Goal: Information Seeking & Learning: Learn about a topic

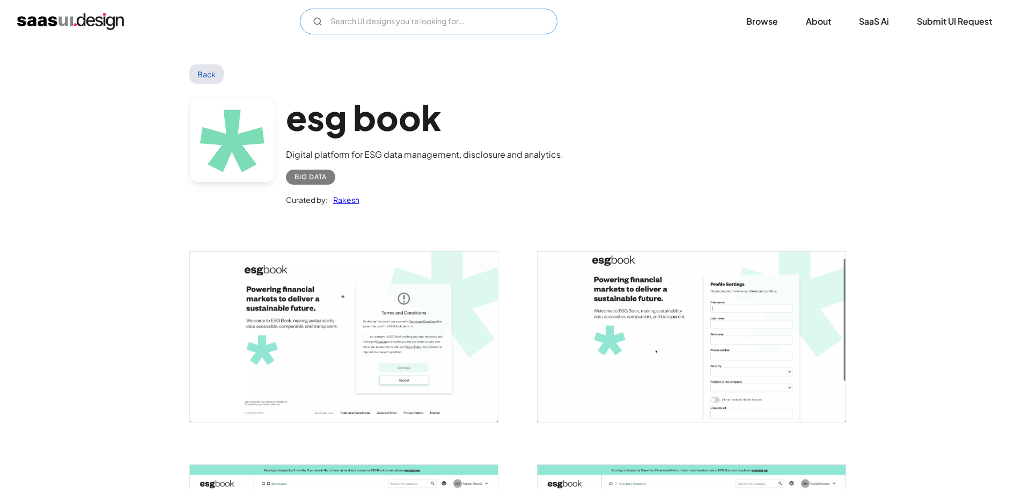
click at [397, 29] on input "Email Form" at bounding box center [429, 22] width 258 height 26
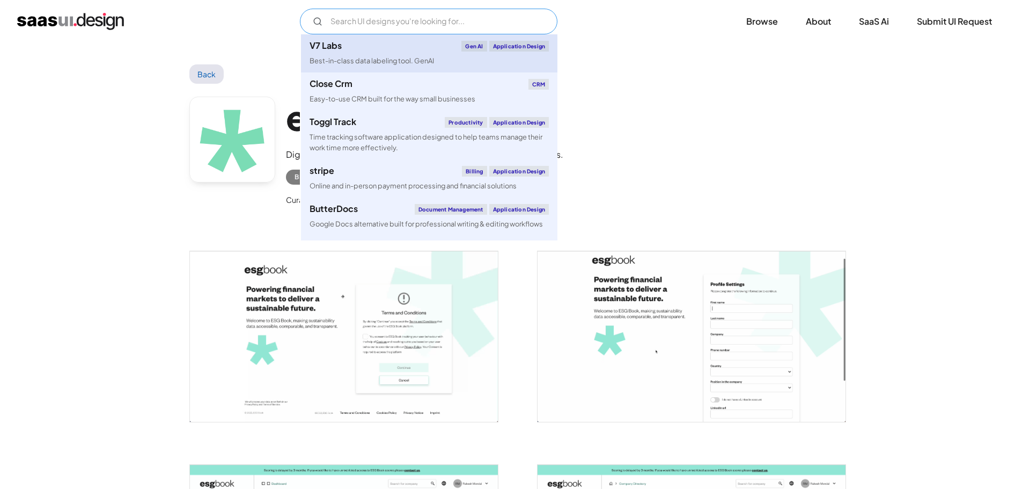
click at [400, 50] on div "V7 Labs Gen AI Application Design" at bounding box center [429, 46] width 239 height 11
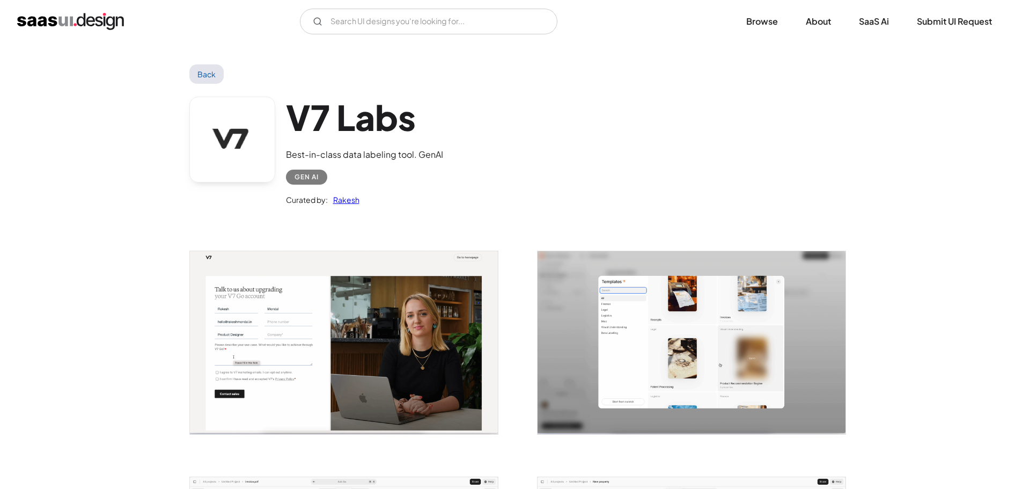
drag, startPoint x: 0, startPoint y: 0, endPoint x: 355, endPoint y: 327, distance: 483.1
click at [355, 327] on img "open lightbox" at bounding box center [344, 342] width 308 height 183
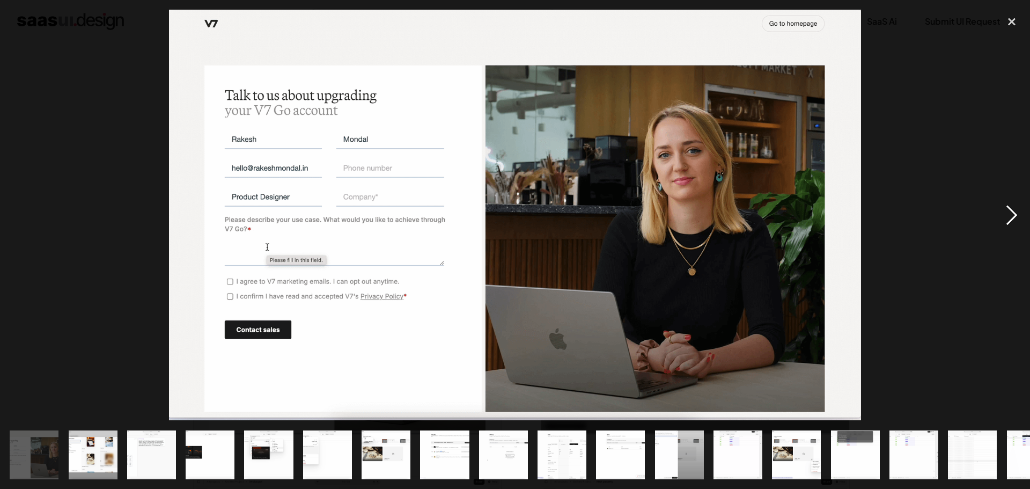
click at [1005, 222] on div "next image" at bounding box center [1012, 215] width 36 height 411
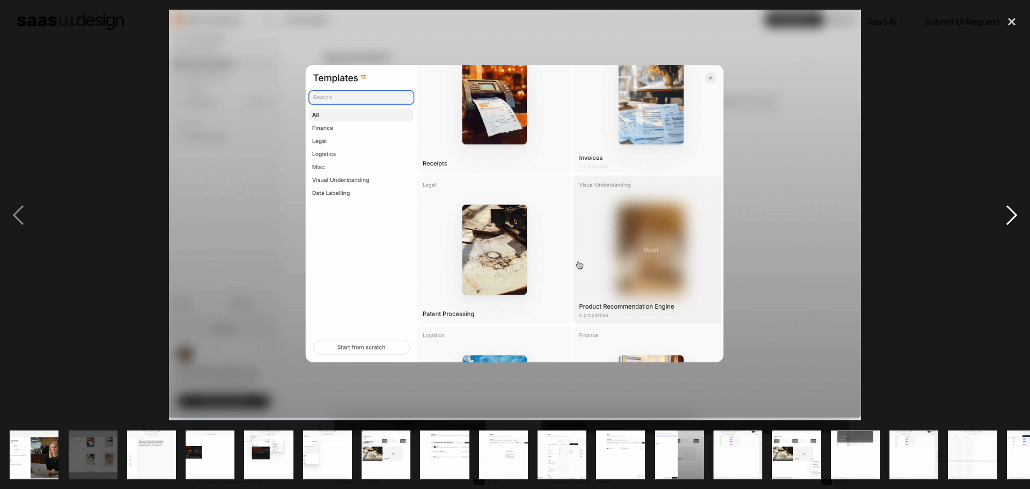
click at [1005, 222] on div "next image" at bounding box center [1012, 215] width 36 height 411
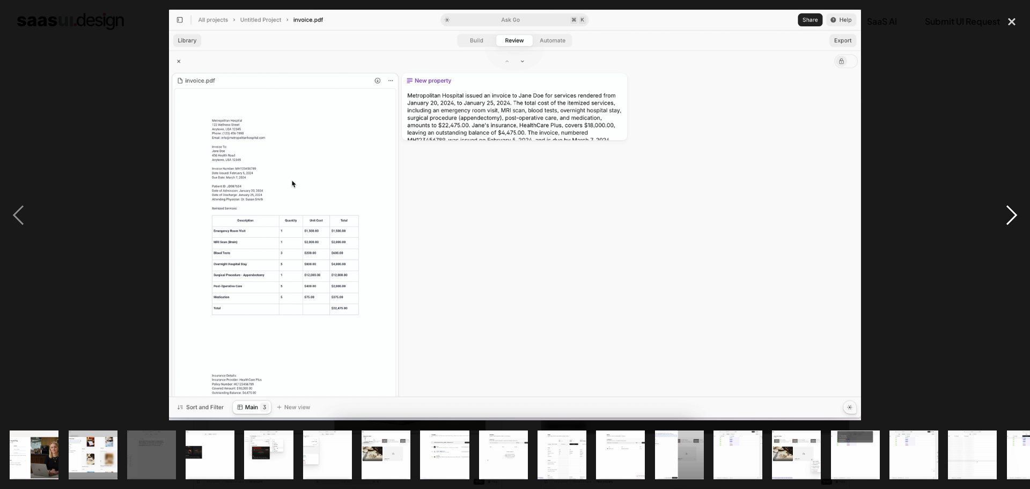
click at [1005, 222] on div "next image" at bounding box center [1012, 215] width 36 height 411
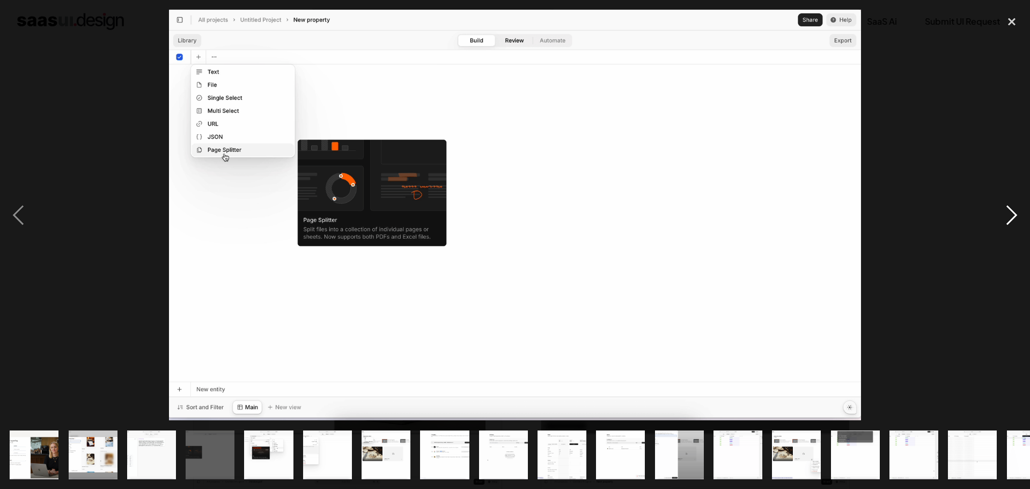
click at [1005, 222] on div "next image" at bounding box center [1012, 215] width 36 height 411
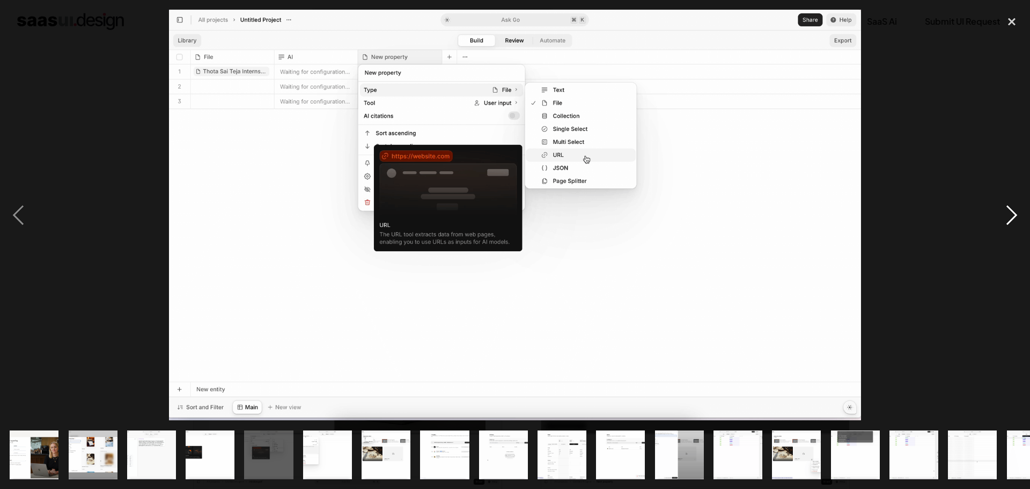
click at [1005, 222] on div "next image" at bounding box center [1012, 215] width 36 height 411
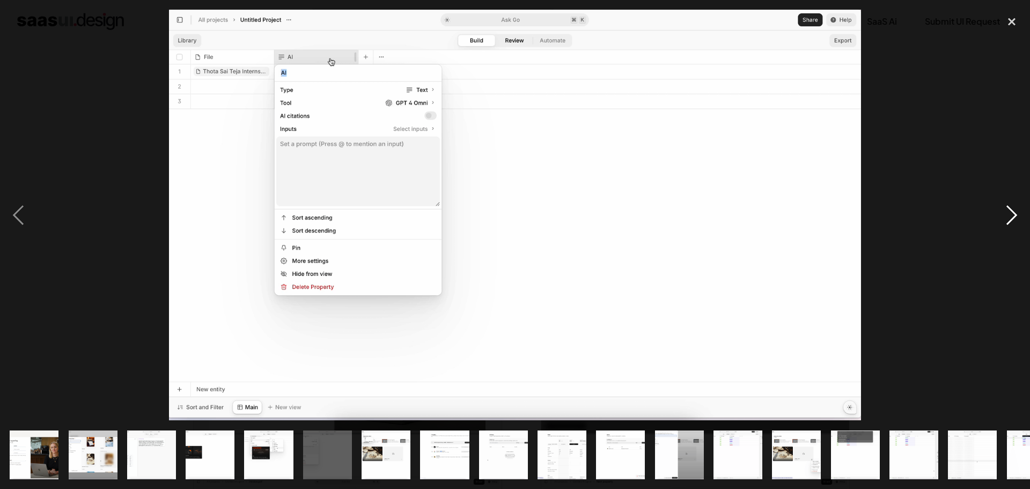
click at [1005, 222] on div "next image" at bounding box center [1012, 215] width 36 height 411
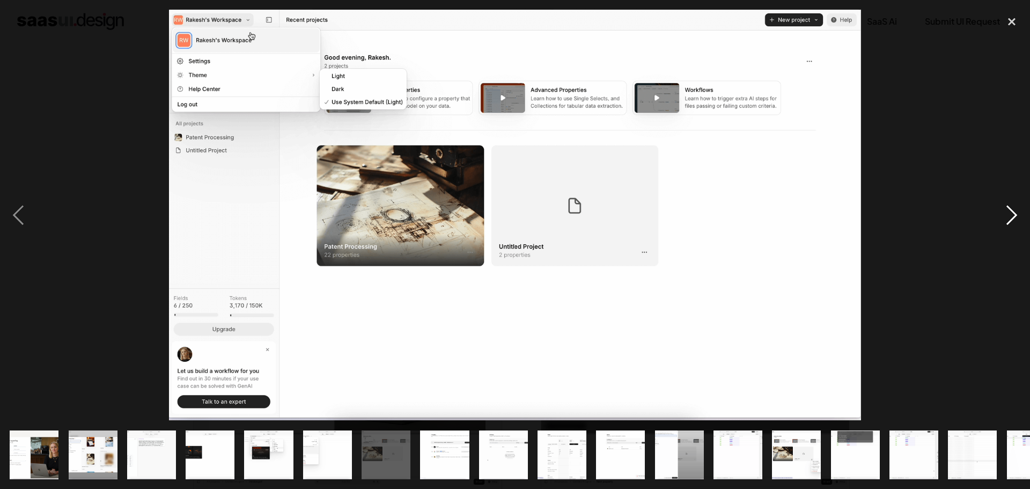
click at [1005, 222] on div "next image" at bounding box center [1012, 215] width 36 height 411
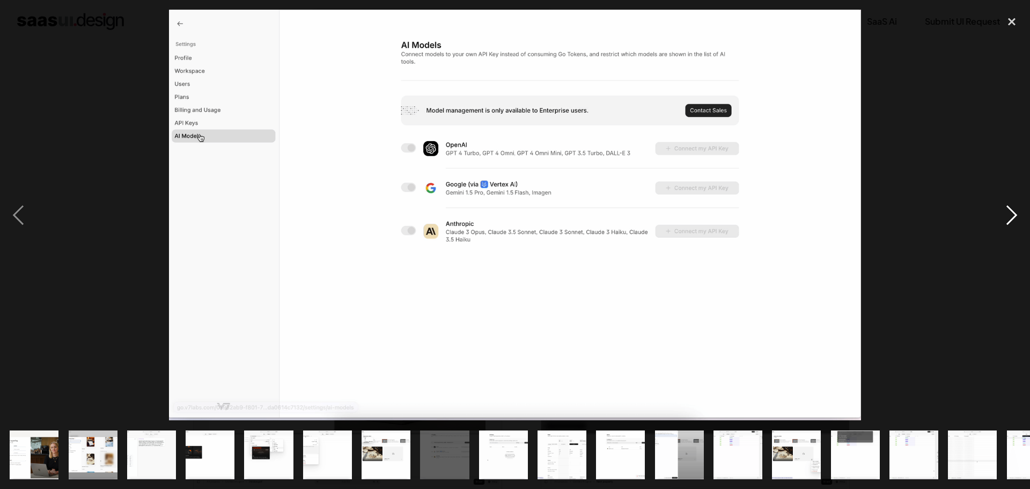
click at [1005, 222] on div "next image" at bounding box center [1012, 215] width 36 height 411
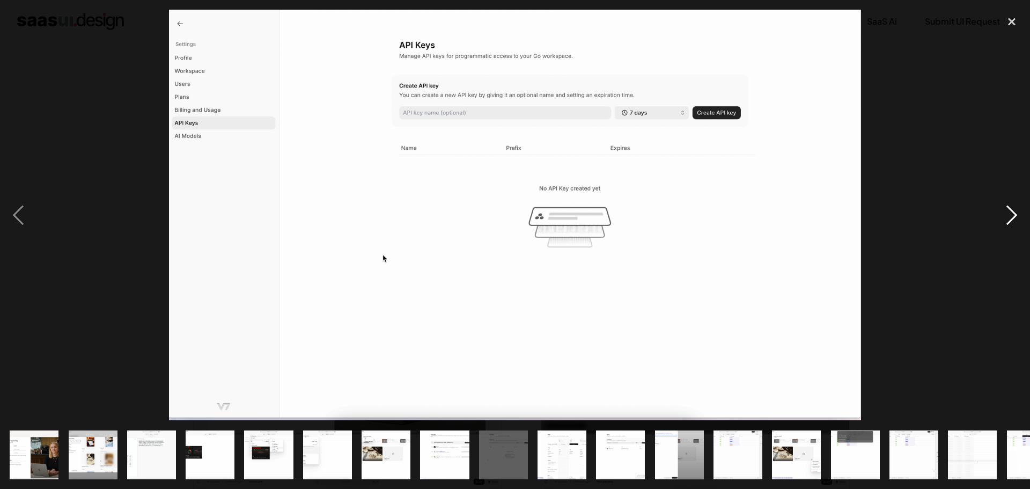
click at [1005, 222] on div "next image" at bounding box center [1012, 215] width 36 height 411
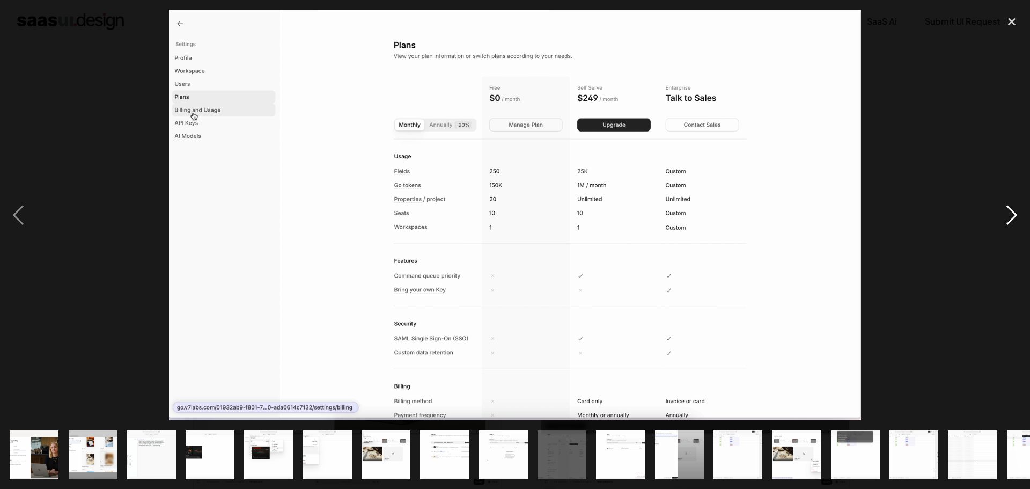
click at [1005, 222] on div "next image" at bounding box center [1012, 215] width 36 height 411
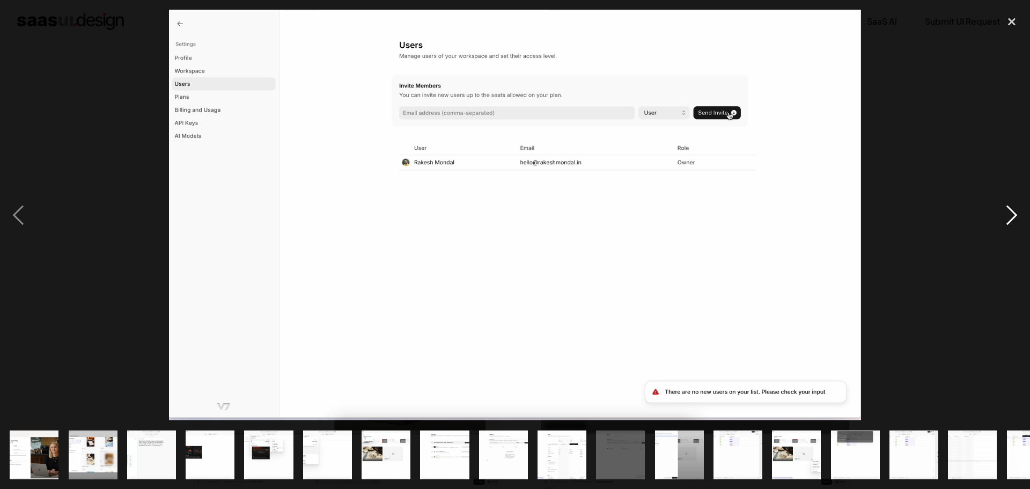
click at [1005, 222] on div "next image" at bounding box center [1012, 215] width 36 height 411
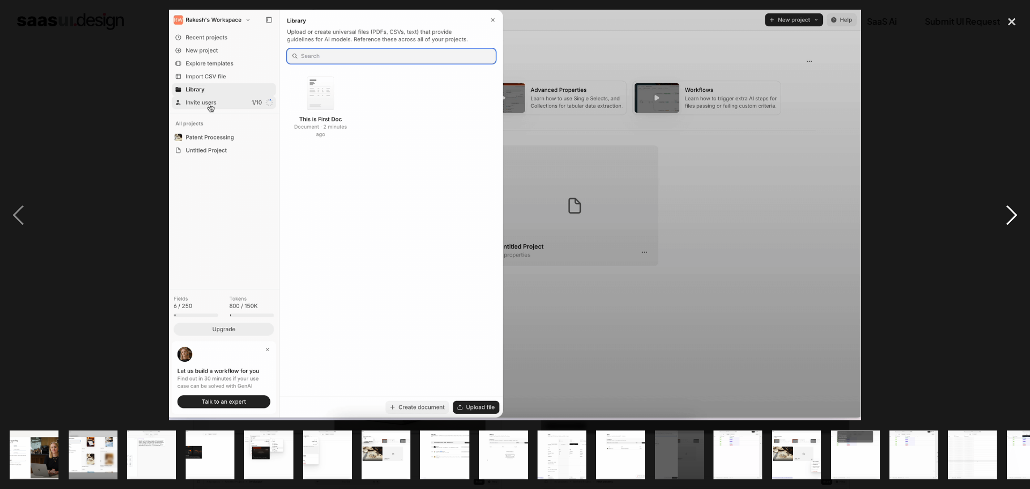
click at [1005, 222] on div "next image" at bounding box center [1012, 215] width 36 height 411
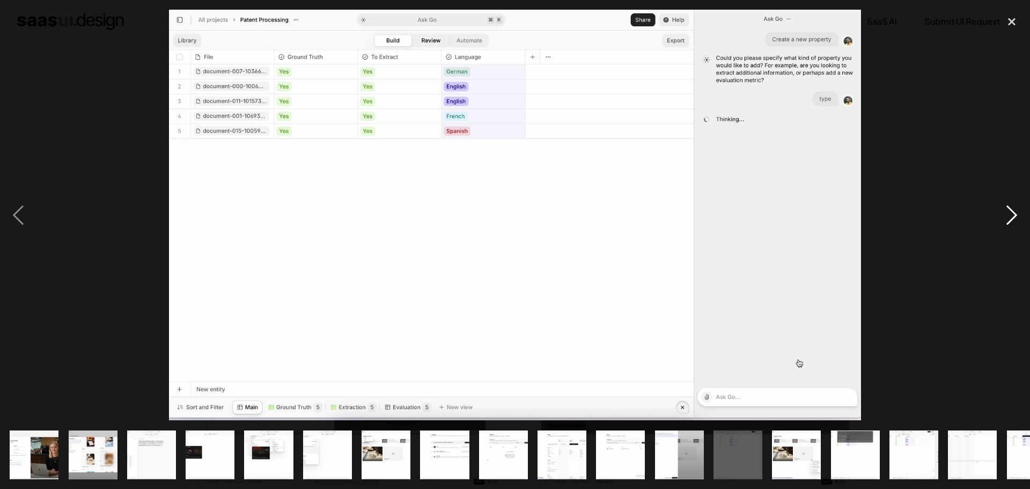
click at [1005, 222] on div "next image" at bounding box center [1012, 215] width 36 height 411
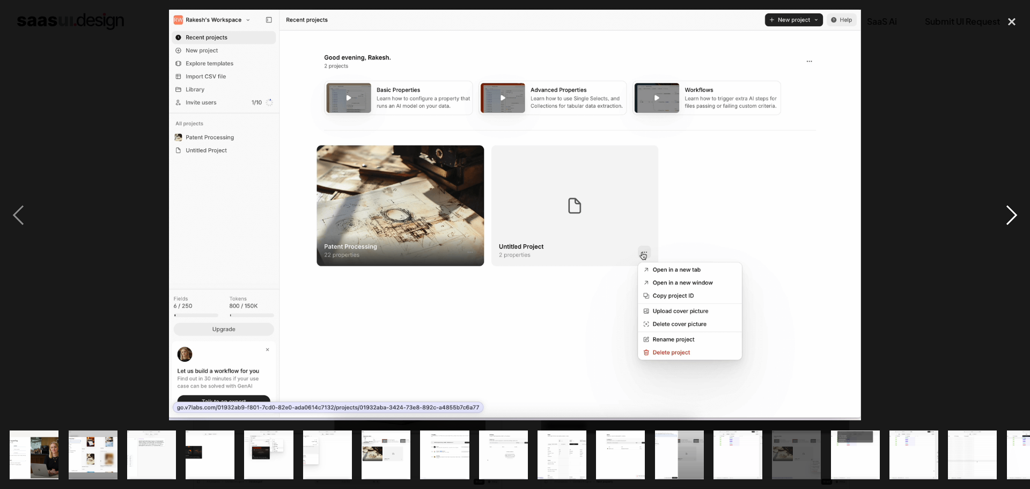
click at [1005, 222] on div "next image" at bounding box center [1012, 215] width 36 height 411
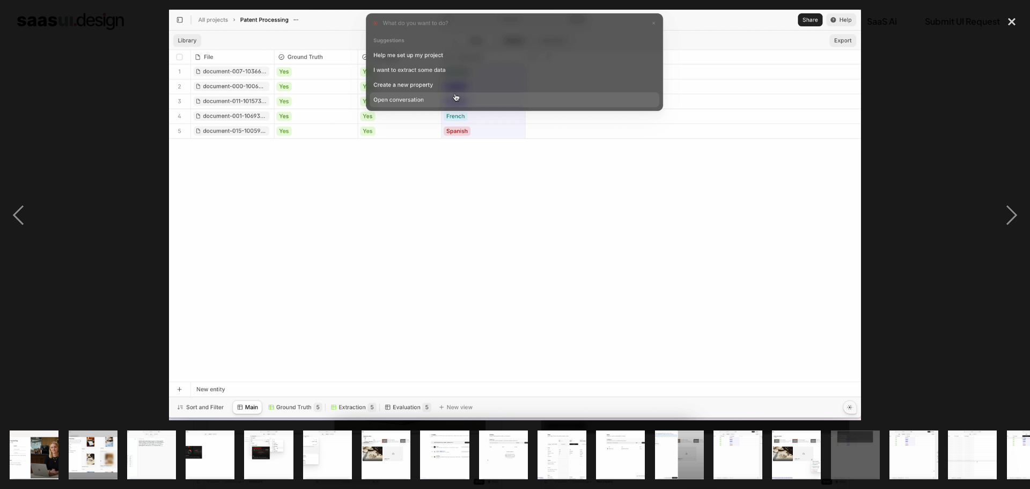
click at [984, 222] on div at bounding box center [515, 215] width 1030 height 411
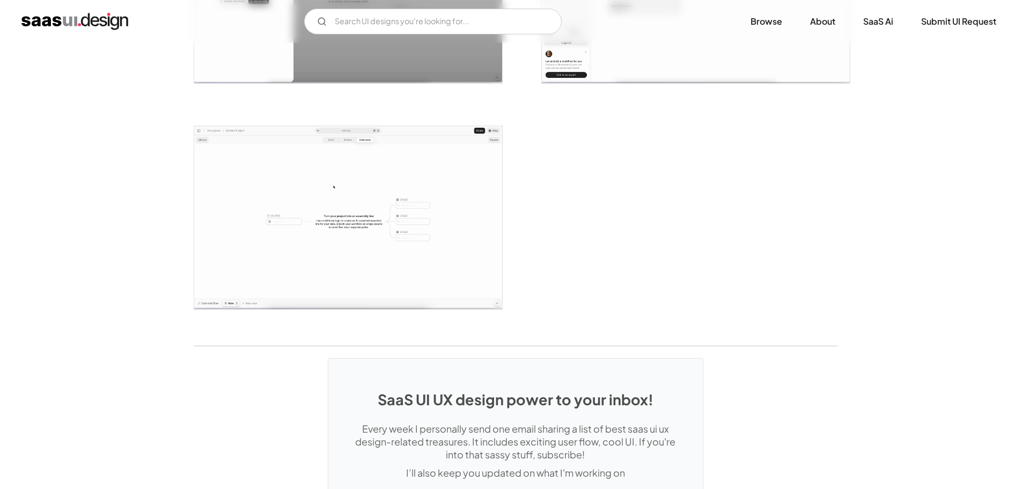
scroll to position [2469, 0]
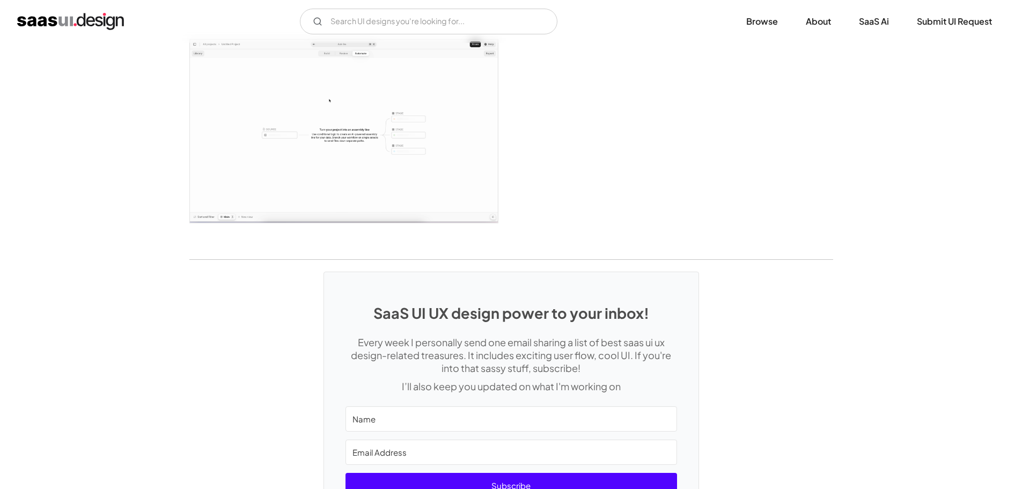
click at [364, 166] on img "open lightbox" at bounding box center [344, 131] width 308 height 183
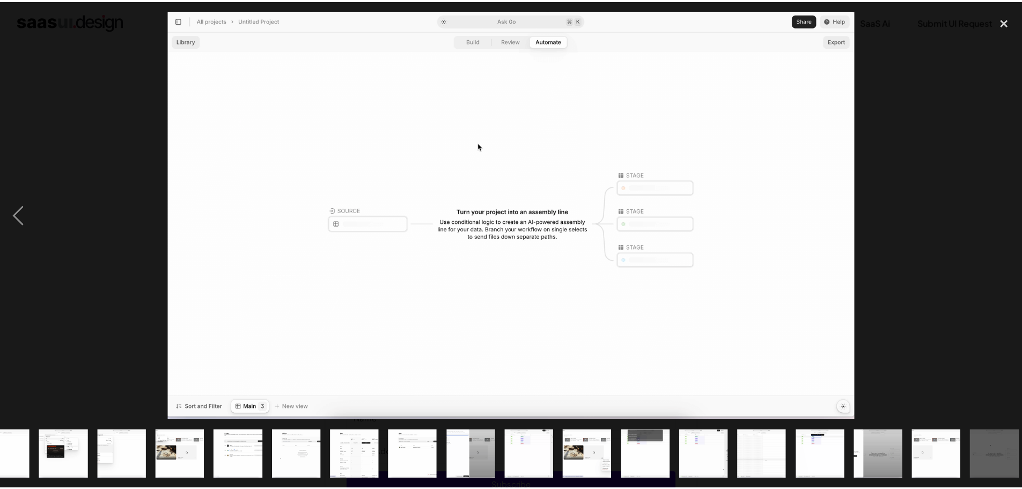
scroll to position [0, 211]
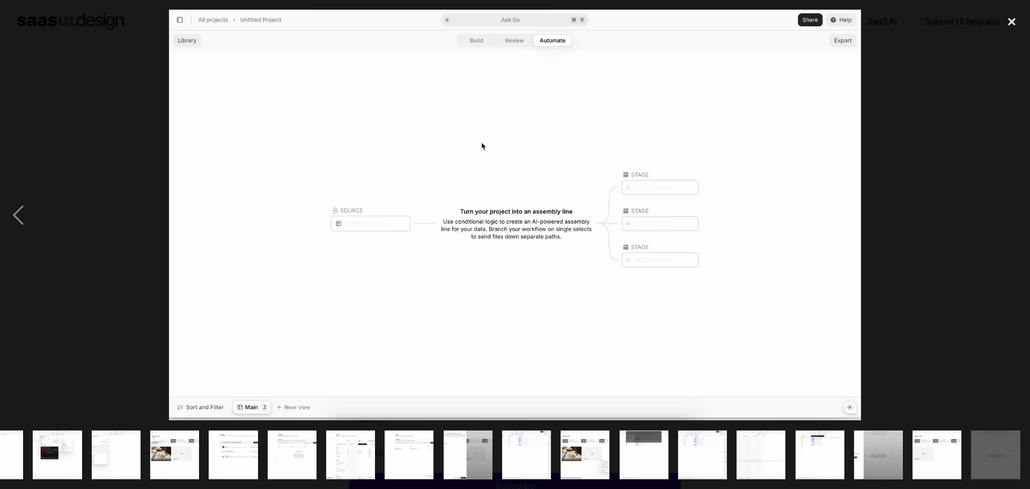
click at [1008, 22] on div "close lightbox" at bounding box center [1012, 22] width 36 height 24
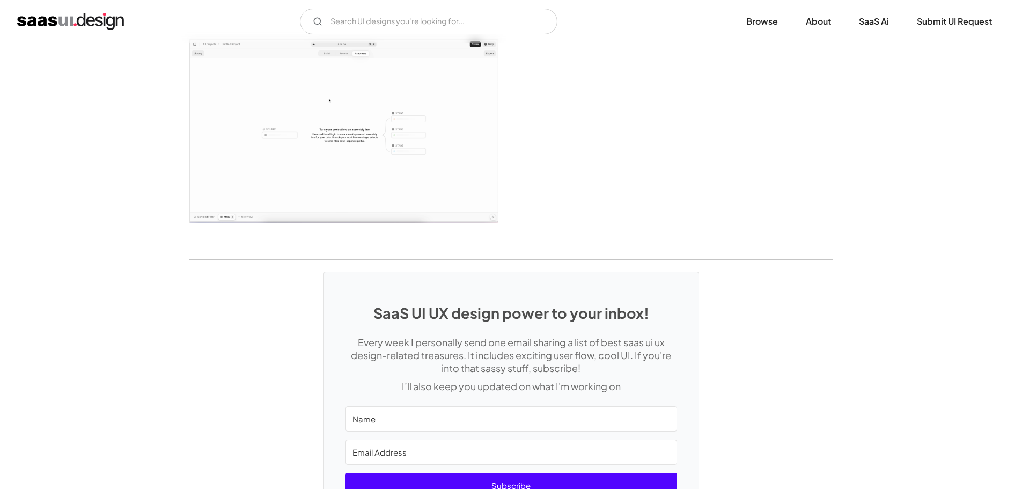
scroll to position [0, 0]
click at [435, 128] on img "open lightbox" at bounding box center [344, 131] width 308 height 183
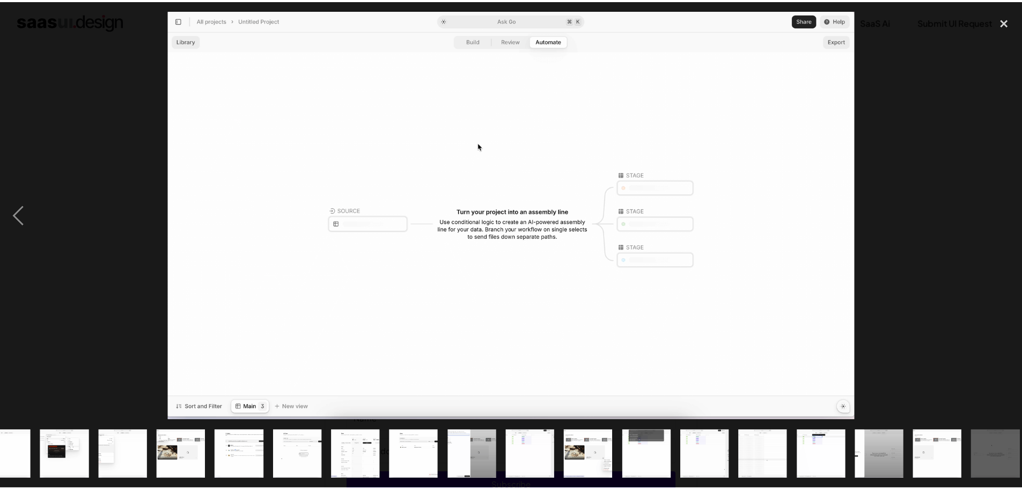
scroll to position [0, 211]
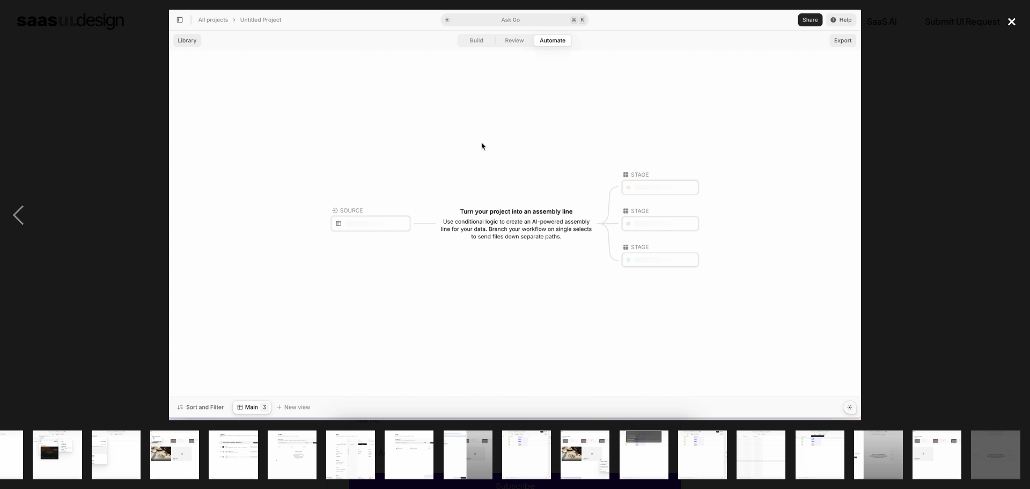
click at [1011, 25] on div "close lightbox" at bounding box center [1012, 22] width 36 height 24
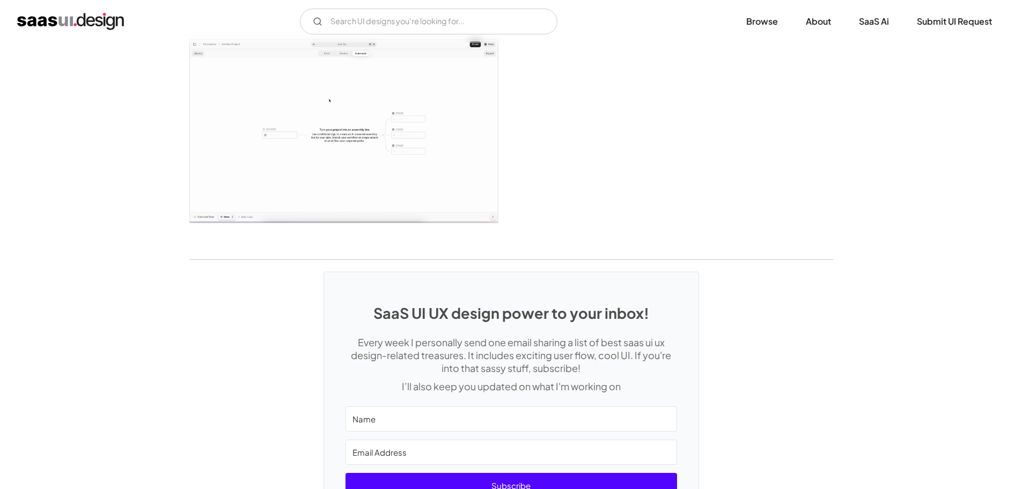
scroll to position [0, 0]
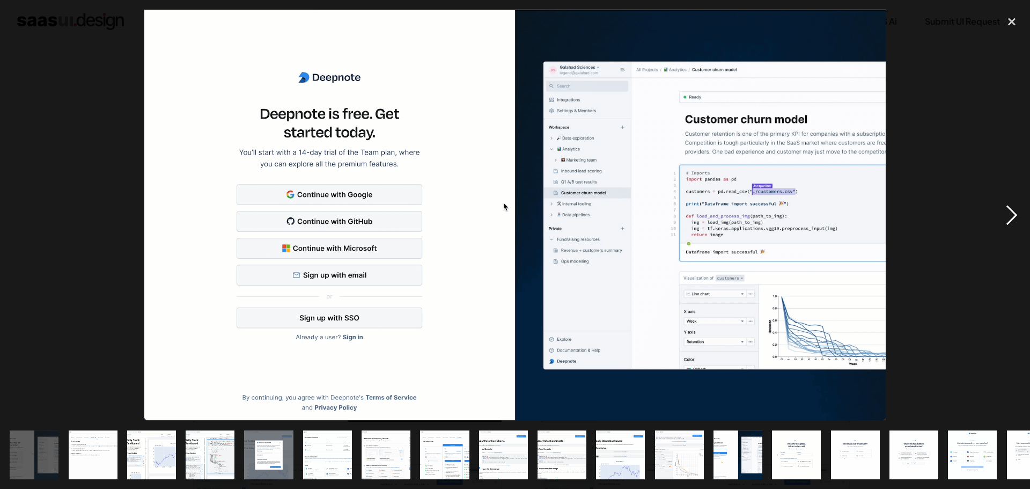
click at [1012, 220] on div "next image" at bounding box center [1012, 215] width 36 height 411
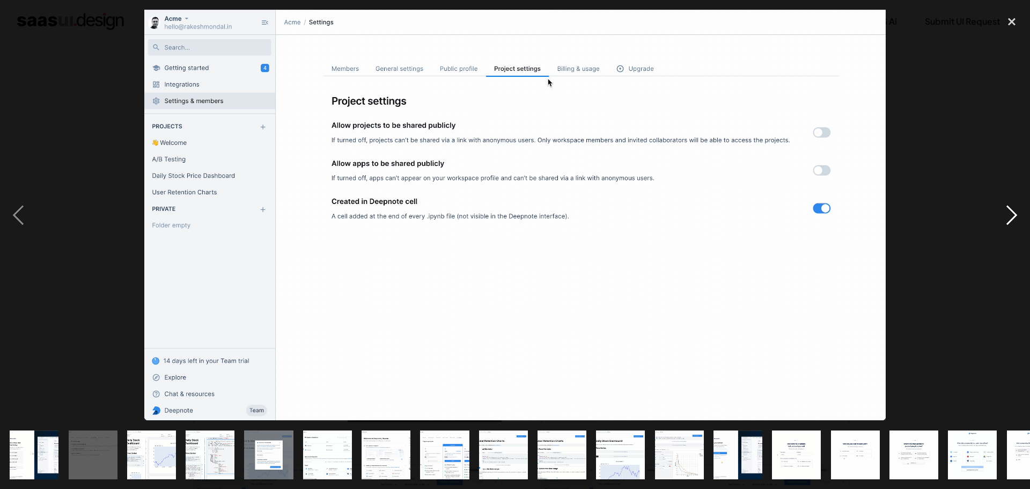
click at [1008, 213] on div "next image" at bounding box center [1012, 215] width 36 height 411
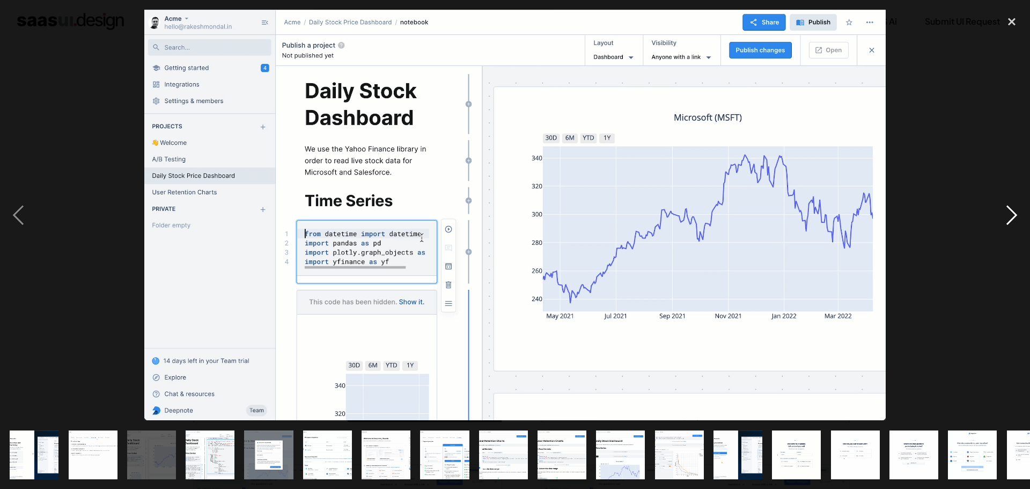
click at [1008, 213] on div "next image" at bounding box center [1012, 215] width 36 height 411
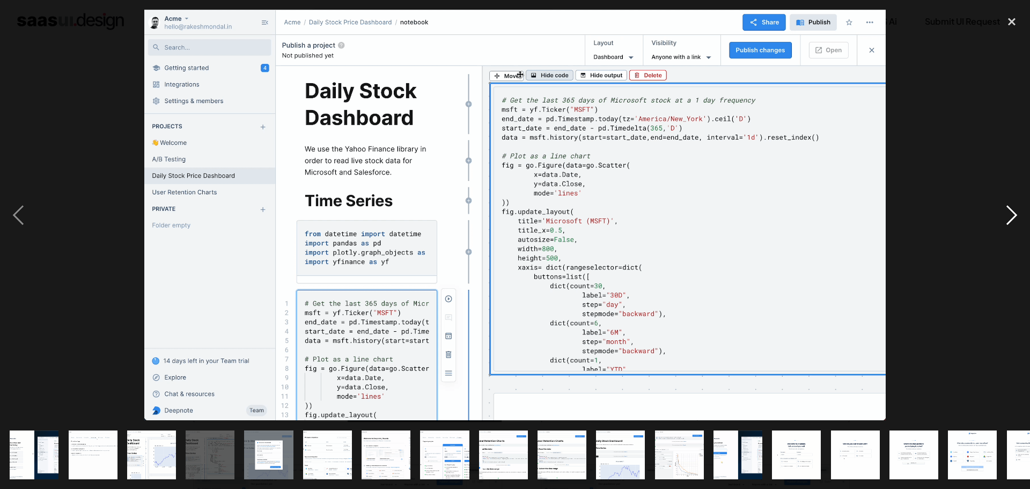
click at [1008, 230] on div "next image" at bounding box center [1012, 215] width 36 height 411
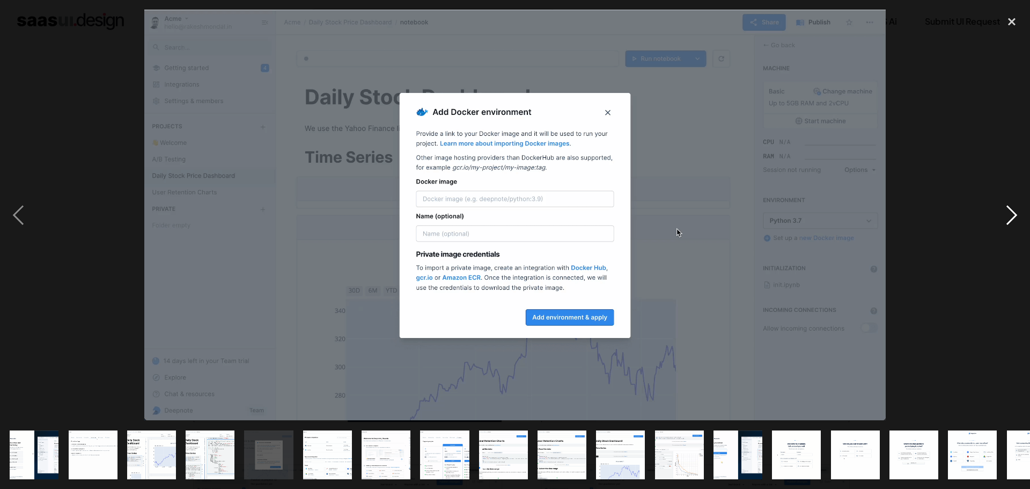
click at [1008, 230] on div "next image" at bounding box center [1012, 215] width 36 height 411
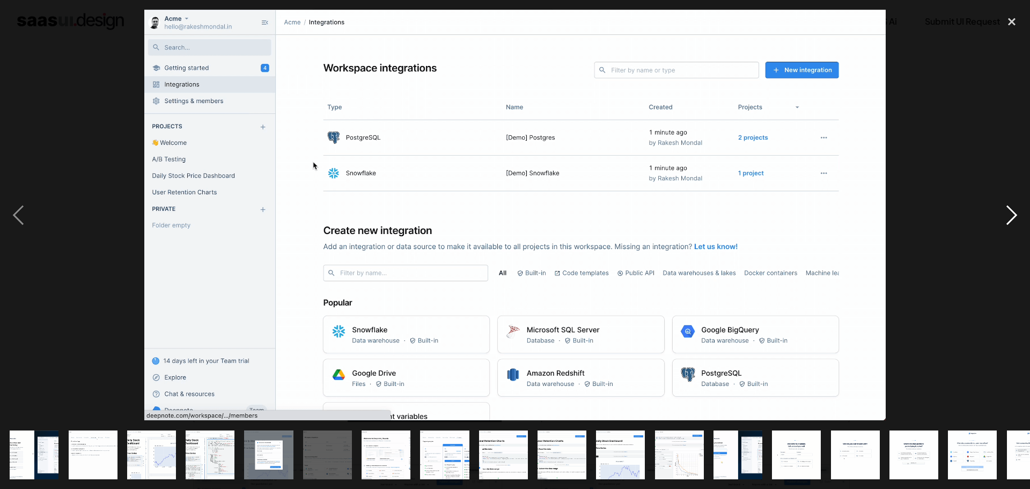
click at [1012, 221] on div "next image" at bounding box center [1012, 215] width 36 height 411
